Goal: Contribute content

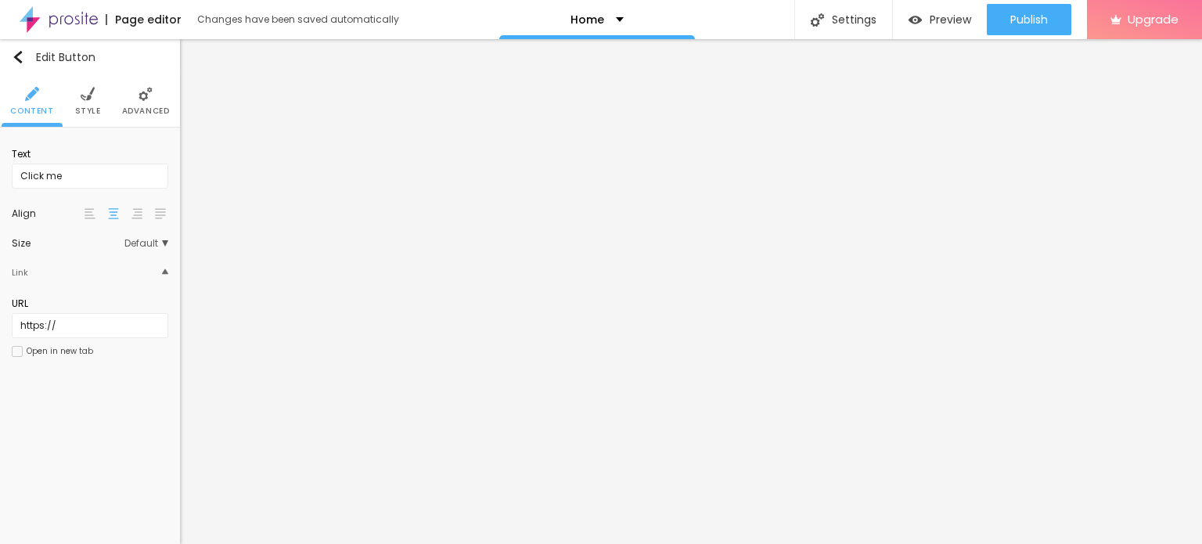
click at [113, 162] on div "Text Click me" at bounding box center [90, 167] width 156 height 41
click at [113, 167] on input "Click me" at bounding box center [90, 175] width 156 height 25
paste input "Whatsapp 📞 :- [PHONE_NUMBER]"
click at [142, 171] on input "Whatsapp 📞 :- [PHONE_NUMBER]" at bounding box center [90, 175] width 156 height 25
type input "Whatsapp 📞 :- [PHONE_NUMBER]"
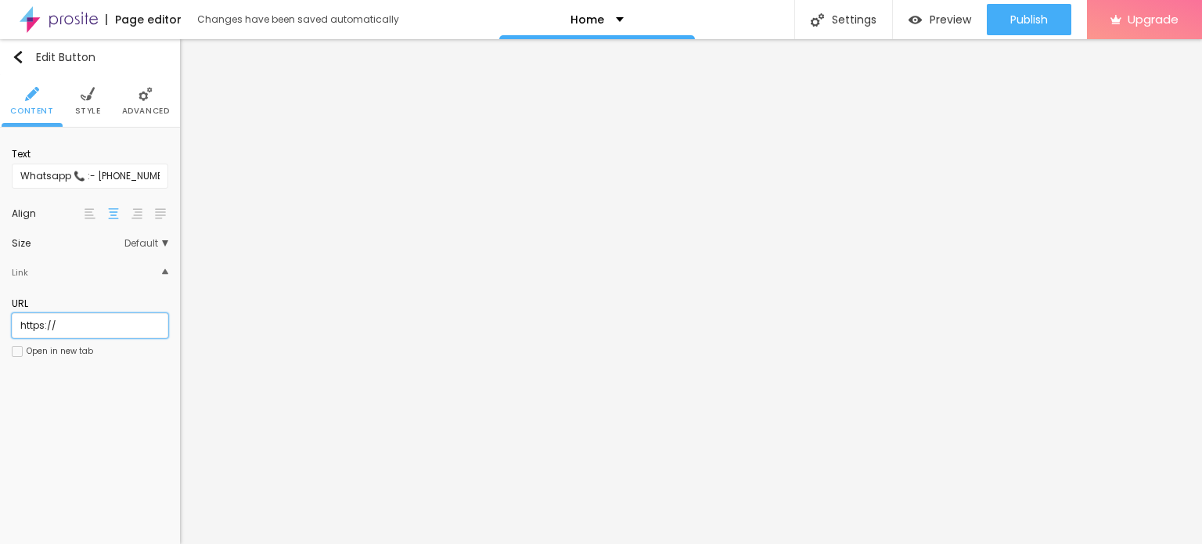
click at [98, 321] on input "https://" at bounding box center [90, 325] width 156 height 25
paste input "[DOMAIN_NAME][URL]"
type input "[URL][DOMAIN_NAME]"
click at [82, 349] on div "Open in new tab" at bounding box center [60, 351] width 66 height 8
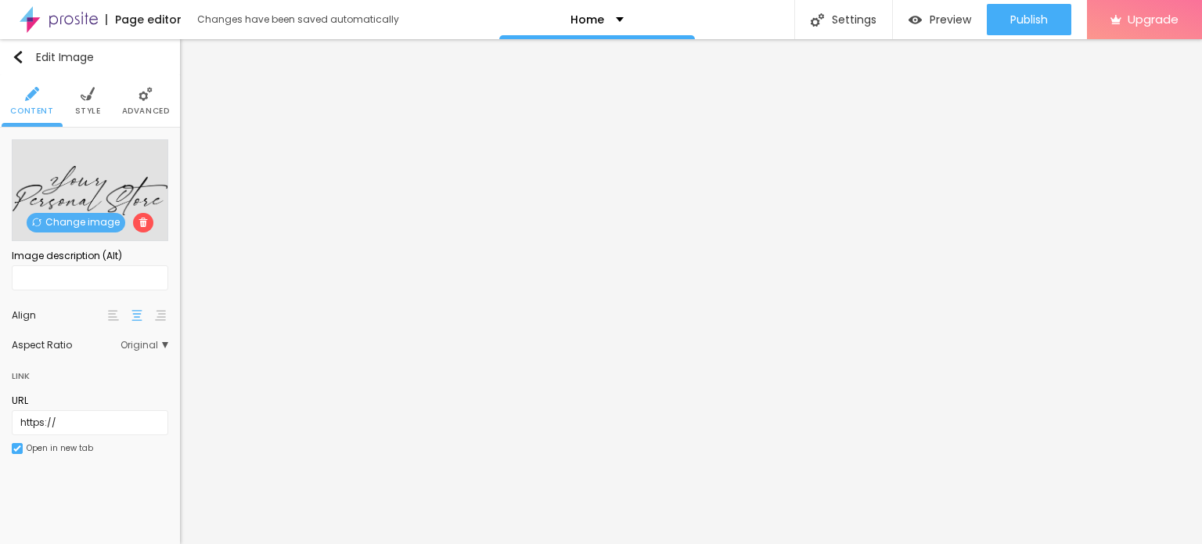
click at [69, 217] on span "Change image" at bounding box center [76, 223] width 99 height 20
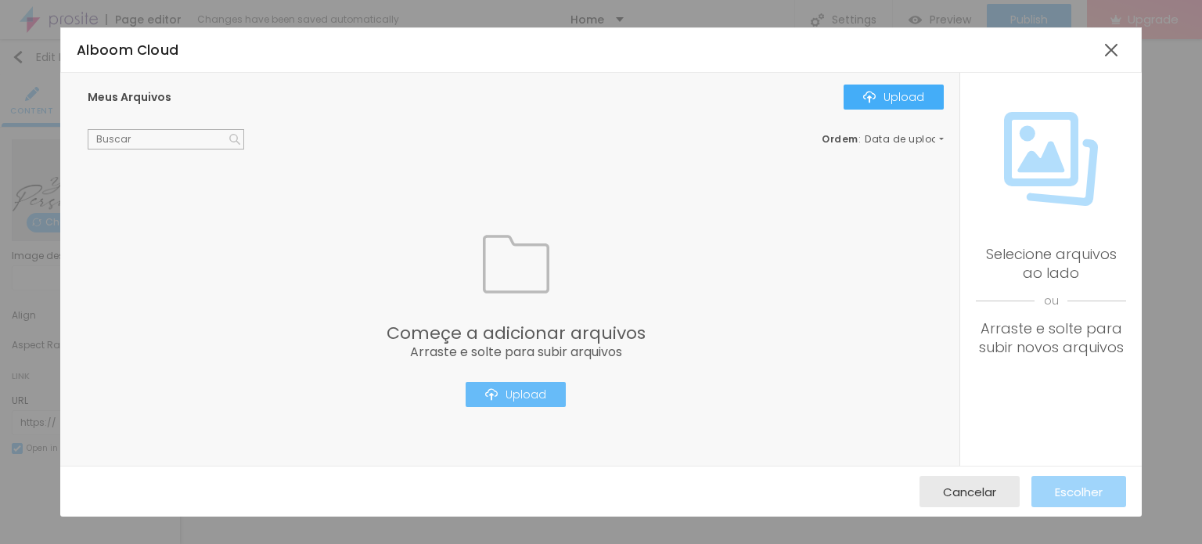
click at [528, 395] on div "Upload" at bounding box center [515, 394] width 61 height 13
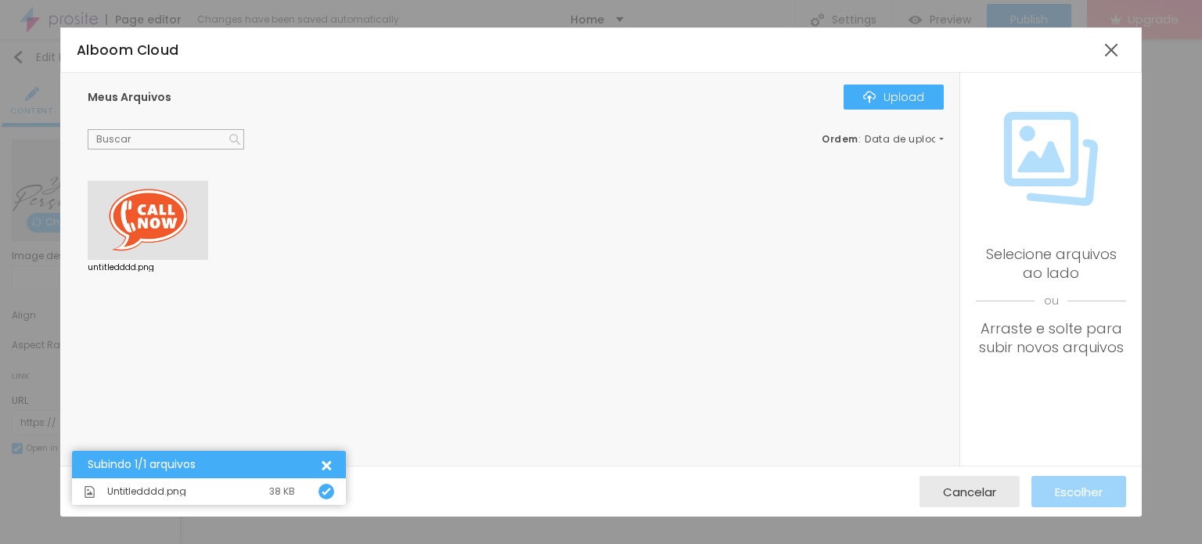
click at [151, 211] on div at bounding box center [148, 221] width 120 height 80
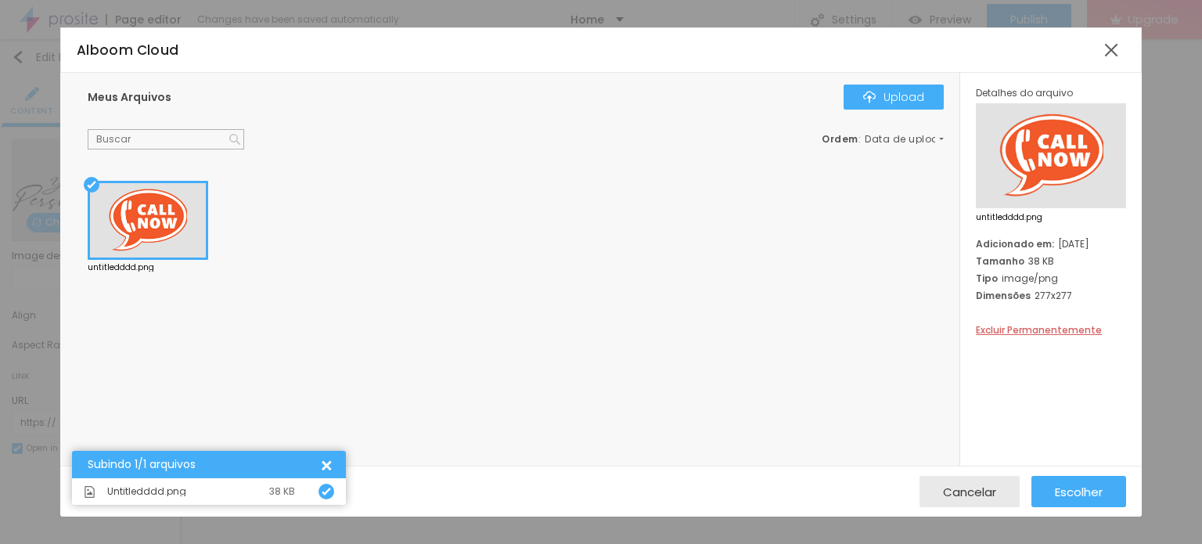
click at [1058, 472] on div "Cancelar Escolher" at bounding box center [600, 490] width 1081 height 51
click at [1058, 478] on div "Escolher" at bounding box center [1078, 491] width 48 height 31
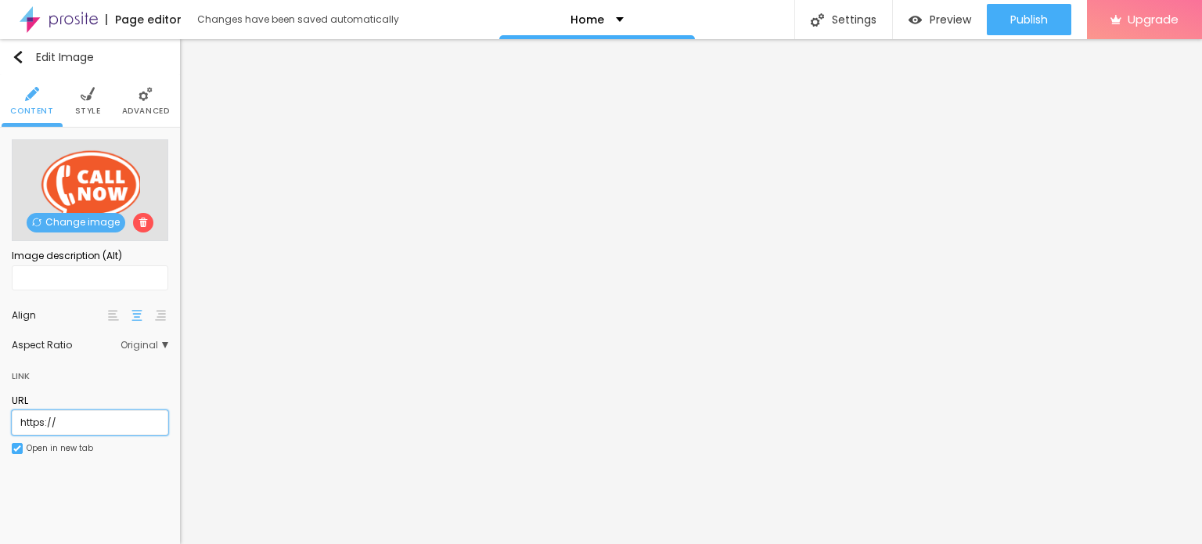
click at [111, 424] on input "https://" at bounding box center [90, 422] width 156 height 25
type input "[URL][DOMAIN_NAME]"
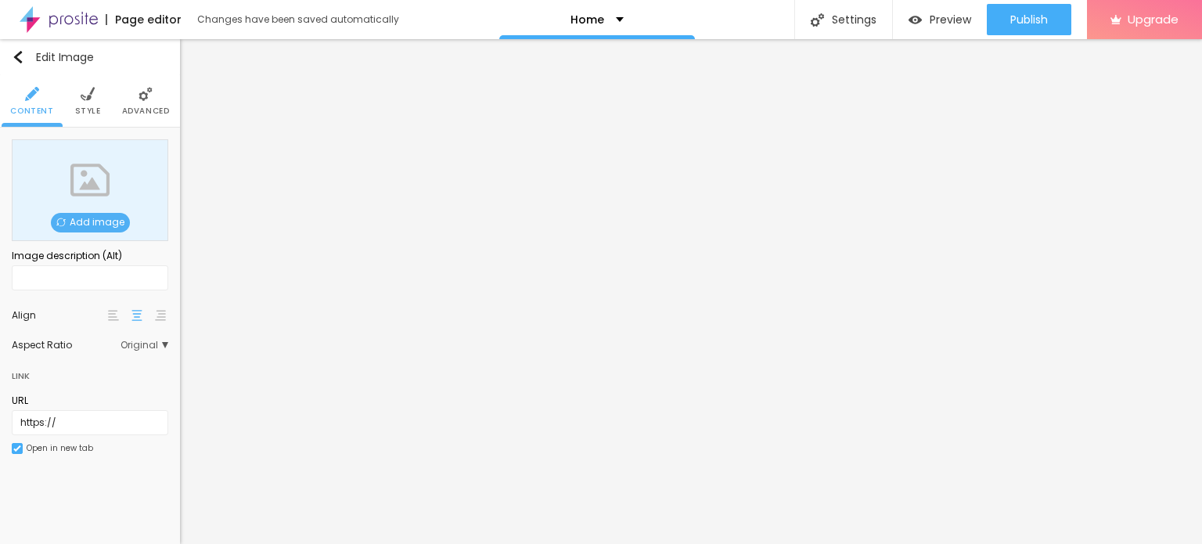
click at [94, 223] on span "Add image" at bounding box center [90, 223] width 79 height 20
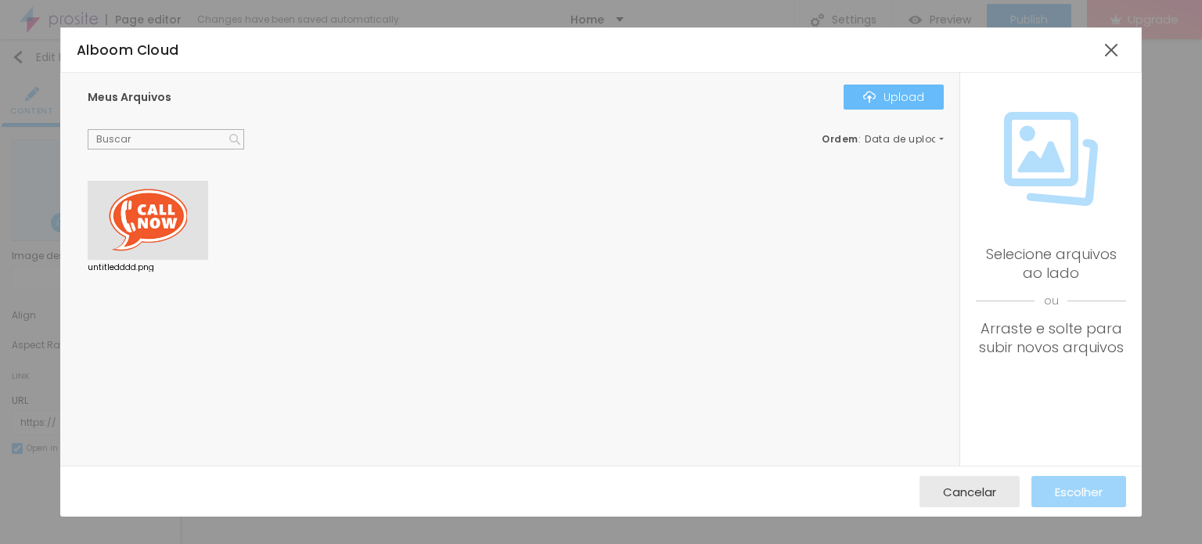
click at [895, 88] on button "Upload" at bounding box center [893, 96] width 100 height 25
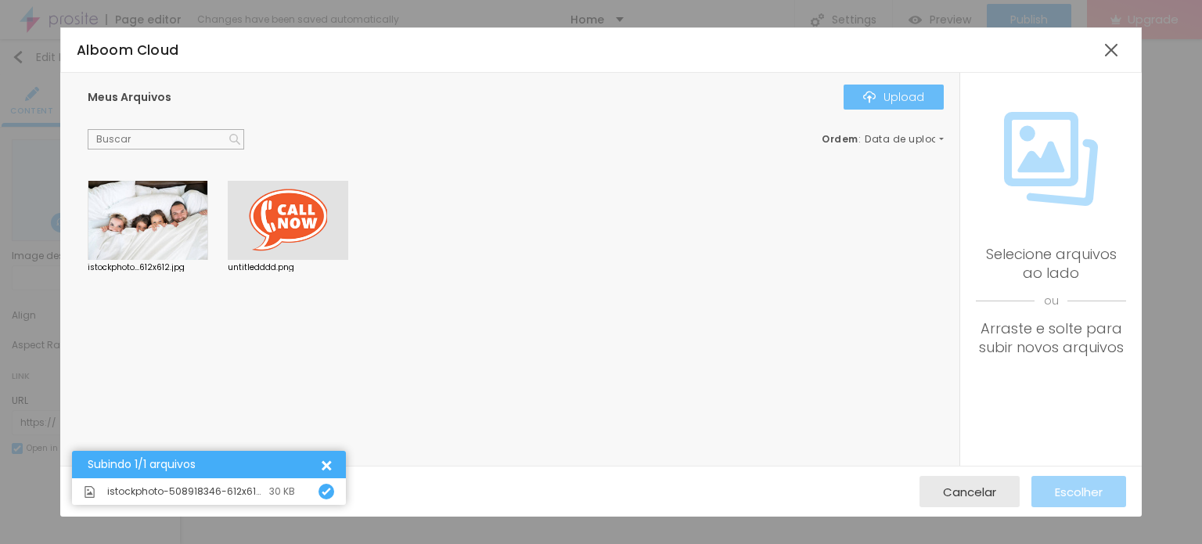
click at [894, 100] on div "Upload" at bounding box center [893, 97] width 61 height 13
click at [158, 217] on div at bounding box center [148, 221] width 120 height 80
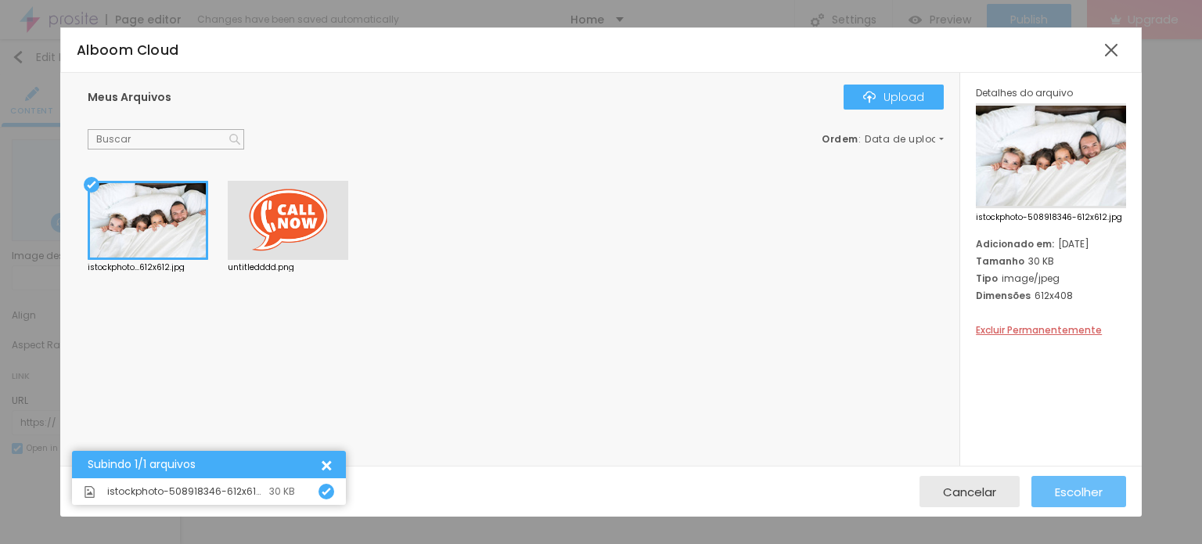
click at [1105, 478] on button "Escolher" at bounding box center [1078, 491] width 95 height 31
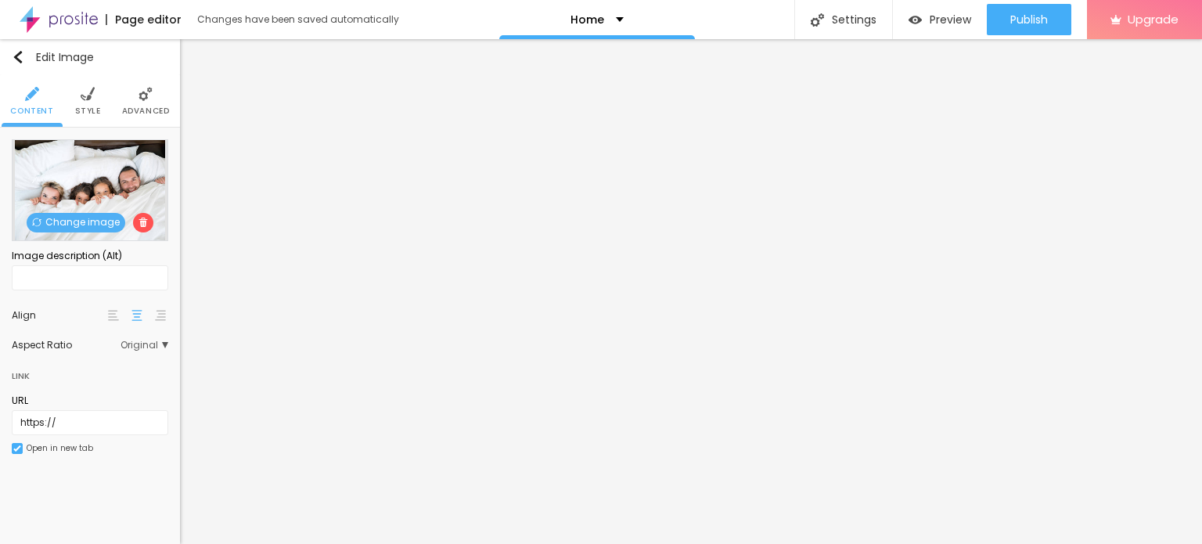
click at [74, 228] on span "Change image" at bounding box center [76, 223] width 99 height 20
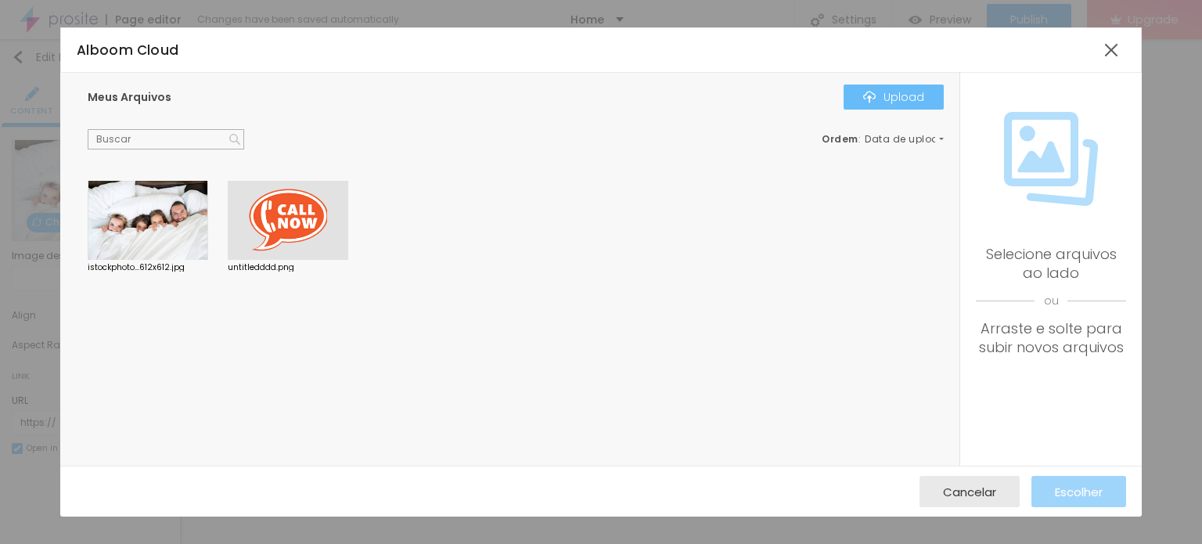
click at [877, 103] on button "Upload" at bounding box center [893, 96] width 100 height 25
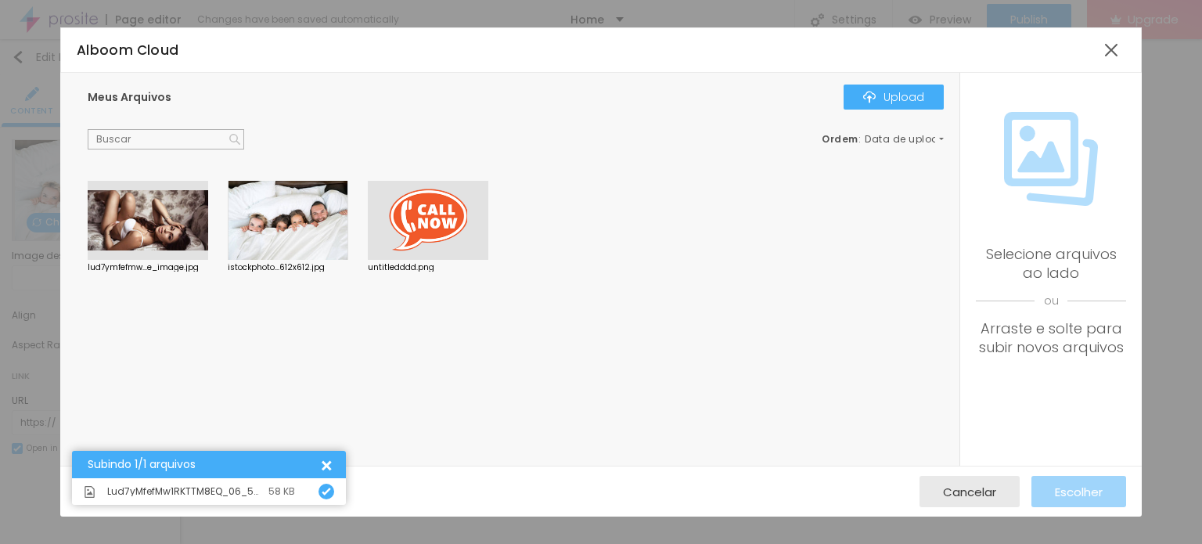
click at [171, 214] on div at bounding box center [148, 221] width 120 height 80
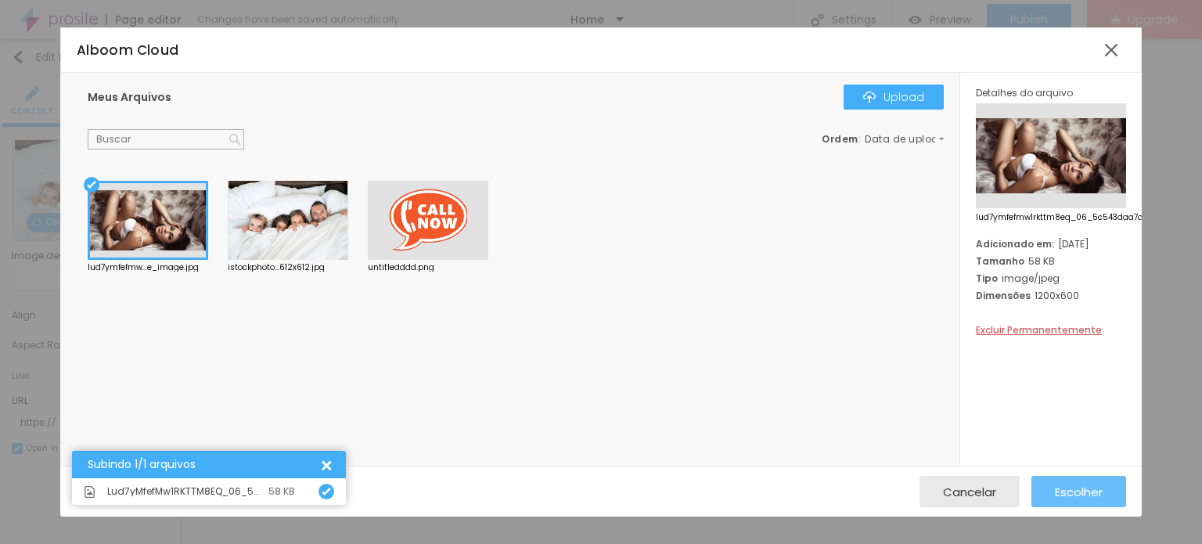
click at [1063, 480] on div "Escolher" at bounding box center [1078, 491] width 48 height 31
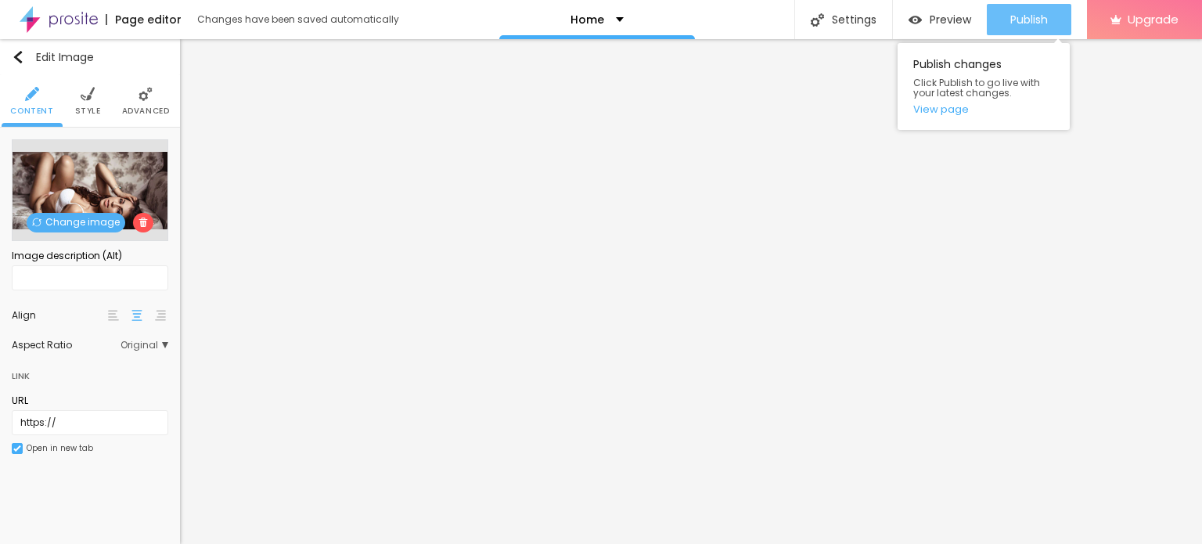
click at [1023, 21] on span "Publish" at bounding box center [1029, 19] width 38 height 13
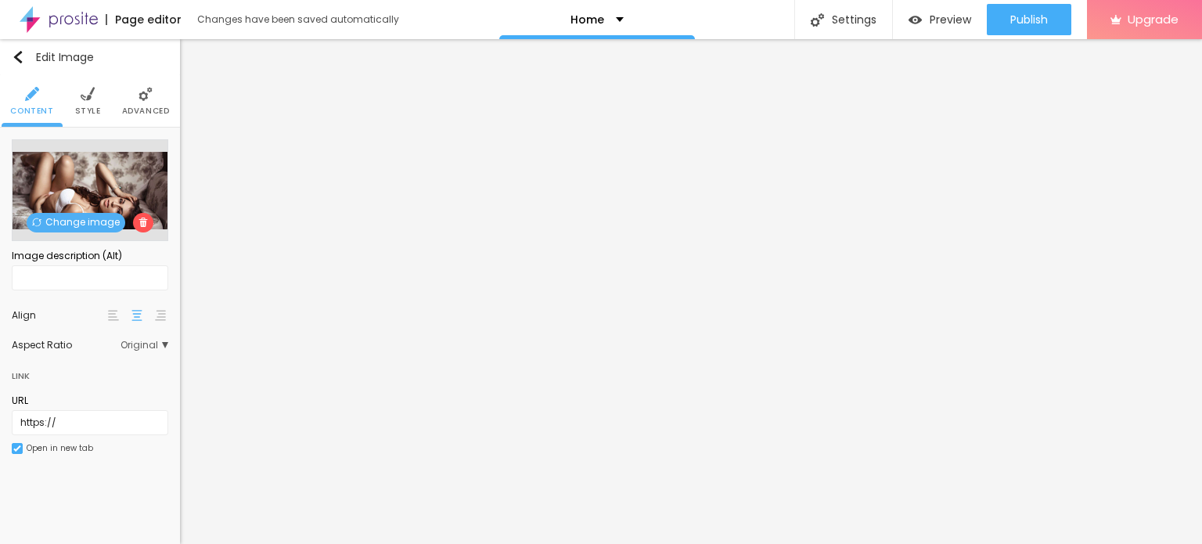
click at [56, 17] on img at bounding box center [59, 19] width 78 height 39
